Goal: Transaction & Acquisition: Register for event/course

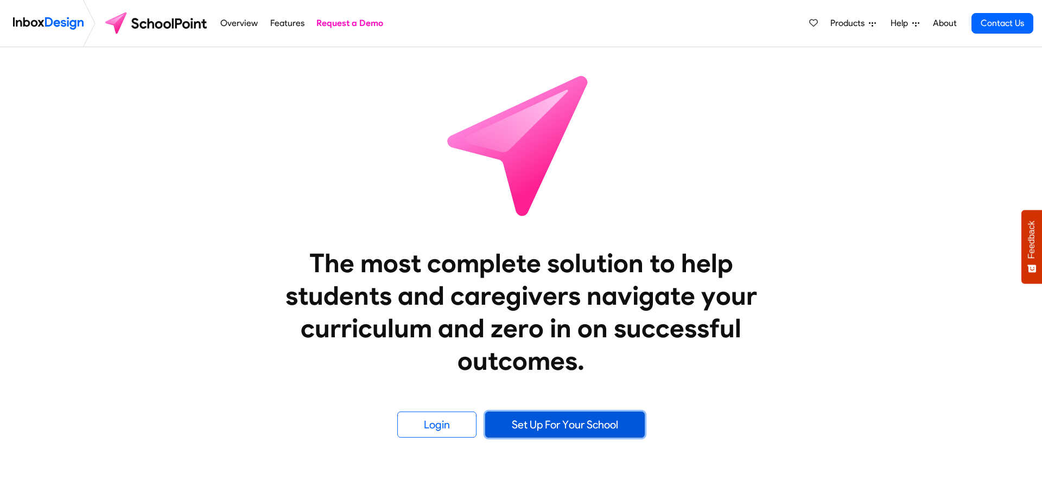
click at [598, 420] on link "Set Up For Your School" at bounding box center [565, 425] width 160 height 26
